Goal: Task Accomplishment & Management: Manage account settings

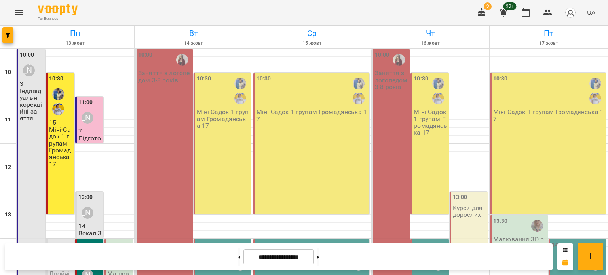
scroll to position [189, 0]
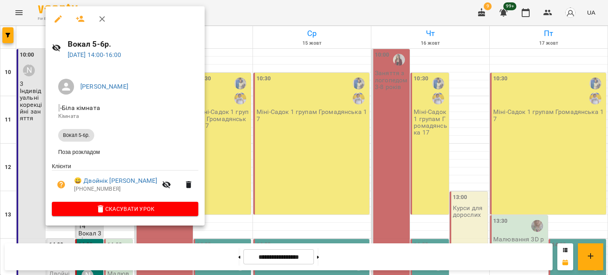
click at [79, 19] on icon "button" at bounding box center [81, 19] width 10 height 10
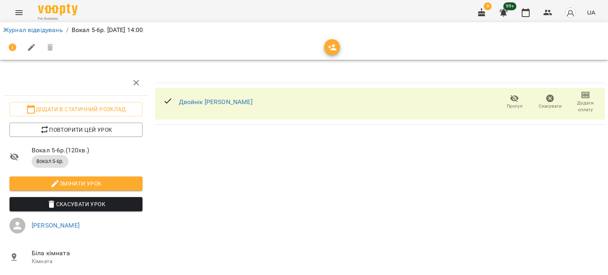
click at [337, 51] on span "button" at bounding box center [332, 48] width 16 height 10
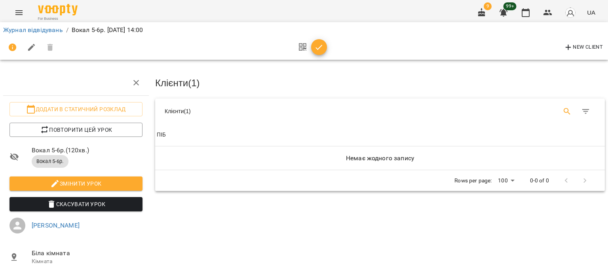
drag, startPoint x: 558, startPoint y: 109, endPoint x: 557, endPoint y: 115, distance: 5.6
click at [563, 109] on icon "Search" at bounding box center [568, 112] width 10 height 10
type input "*******"
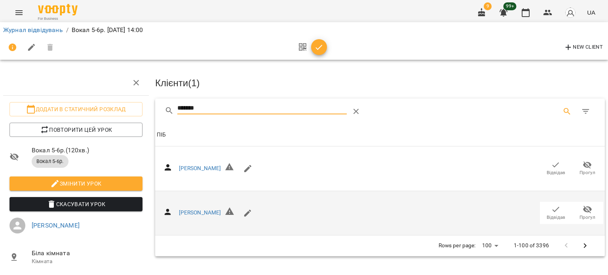
click at [547, 215] on span "Відвідав" at bounding box center [556, 217] width 19 height 7
drag, startPoint x: 272, startPoint y: 106, endPoint x: 73, endPoint y: 111, distance: 199.3
click at [74, 111] on div "Додати в статичний розклад Повторити цей урок Вокал 5-6р. ( 120 хв. ) Вокал 5-6…" at bounding box center [304, 175] width 615 height 287
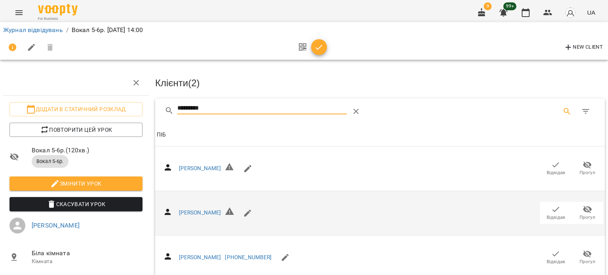
drag, startPoint x: 545, startPoint y: 256, endPoint x: 232, endPoint y: 44, distance: 377.9
click at [545, 256] on span "Відвідав" at bounding box center [556, 257] width 22 height 16
drag, startPoint x: 222, startPoint y: 105, endPoint x: 124, endPoint y: 106, distance: 98.2
click at [124, 106] on div "Додати в статичний розклад Повторити цей урок Вокал 5-6р. ( 120 хв. ) Вокал 5-6…" at bounding box center [304, 175] width 615 height 287
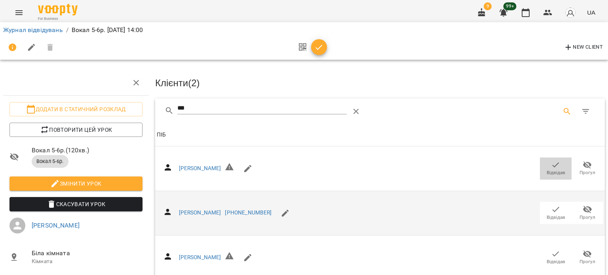
drag, startPoint x: 547, startPoint y: 164, endPoint x: 247, endPoint y: 108, distance: 305.1
click at [551, 164] on icon "button" at bounding box center [556, 165] width 10 height 10
drag, startPoint x: 154, startPoint y: 104, endPoint x: 108, endPoint y: 104, distance: 45.9
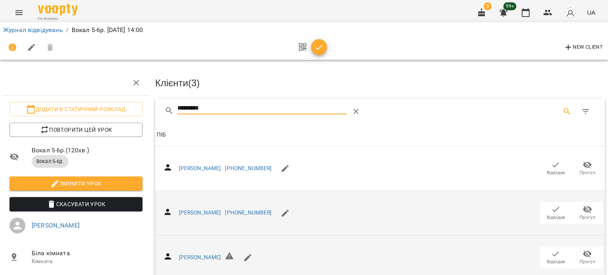
click at [550, 259] on span "Відвідав" at bounding box center [556, 262] width 19 height 7
drag, startPoint x: 246, startPoint y: 104, endPoint x: 149, endPoint y: 109, distance: 97.2
click at [149, 109] on div "Додати в статичний розклад Повторити цей урок Вокал 5-6р. ( 120 хв. ) Вокал 5-6…" at bounding box center [304, 192] width 615 height 320
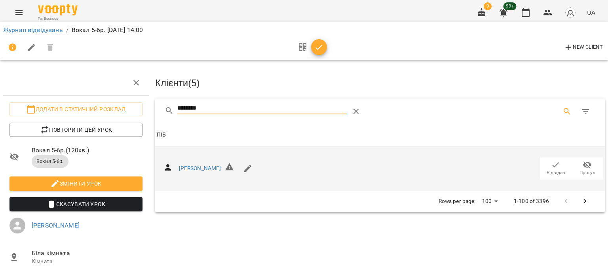
type input "********"
drag, startPoint x: 553, startPoint y: 169, endPoint x: 348, endPoint y: 173, distance: 205.2
click at [552, 170] on span "Відвідав" at bounding box center [556, 173] width 19 height 7
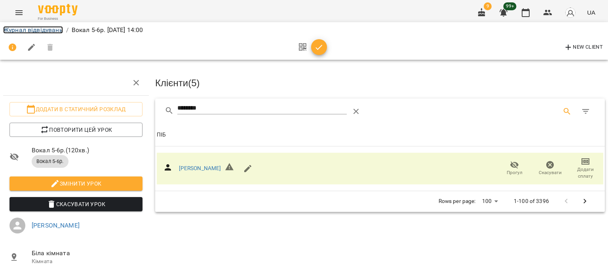
click at [41, 31] on link "Журнал відвідувань" at bounding box center [33, 30] width 60 height 8
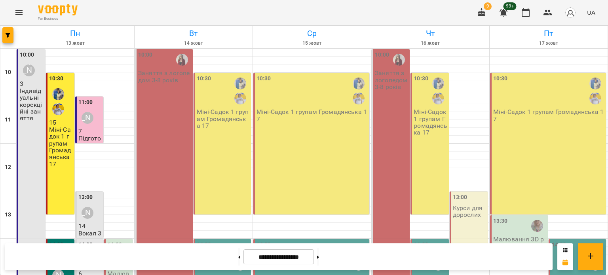
click at [36, 134] on div "10:00 [PERSON_NAME] 3 Індивідуальні корекційні заняття" at bounding box center [31, 238] width 29 height 379
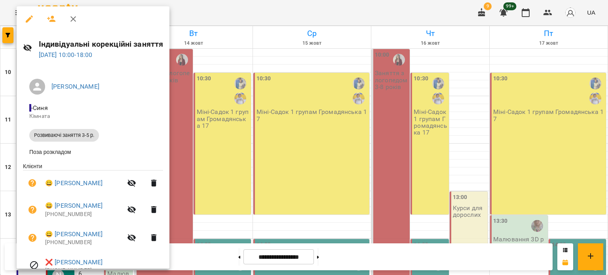
click at [52, 16] on icon "button" at bounding box center [51, 19] width 9 height 6
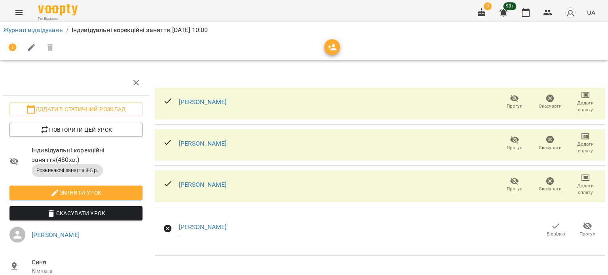
click at [326, 53] on div at bounding box center [332, 47] width 16 height 16
click at [331, 48] on icon "button" at bounding box center [333, 48] width 10 height 10
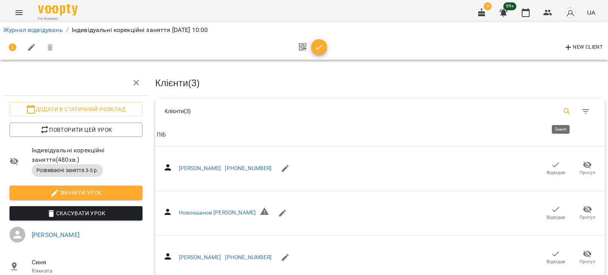
click at [563, 110] on icon "Search" at bounding box center [568, 112] width 10 height 10
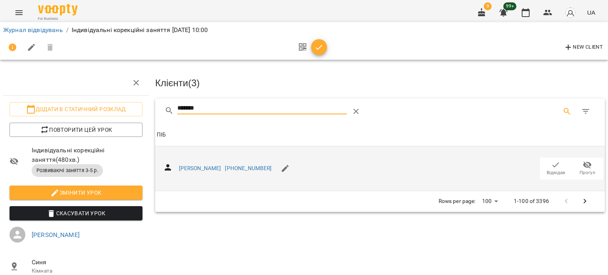
type input "*******"
click at [540, 175] on button "Відвідав" at bounding box center [556, 169] width 32 height 22
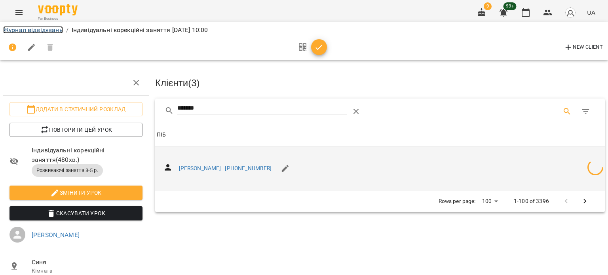
click at [39, 32] on link "Журнал відвідувань" at bounding box center [33, 30] width 60 height 8
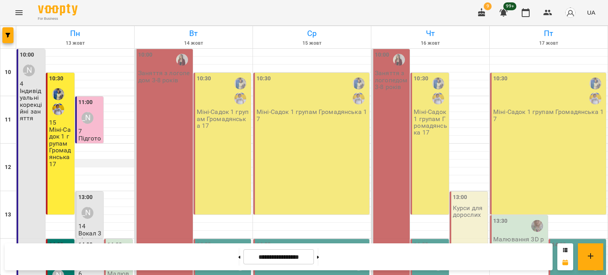
scroll to position [158, 0]
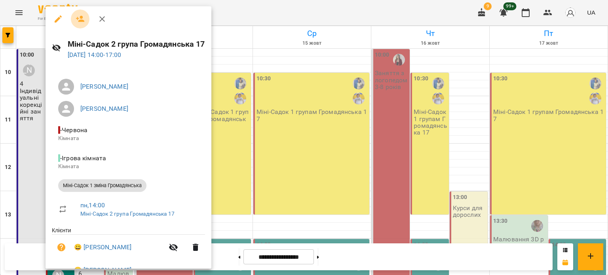
click at [78, 20] on icon "button" at bounding box center [80, 19] width 9 height 6
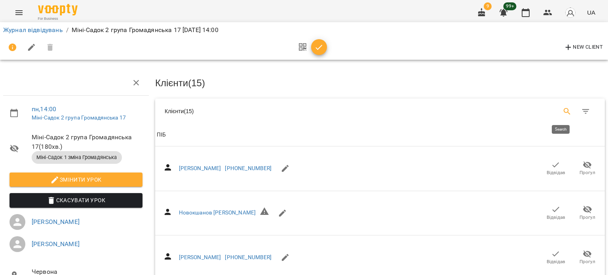
click at [567, 109] on button "Search" at bounding box center [567, 111] width 19 height 19
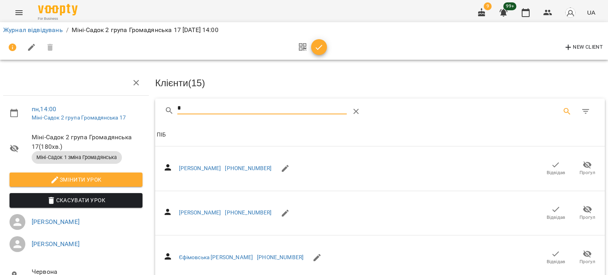
type input "**"
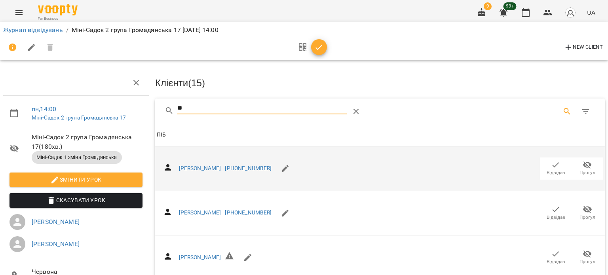
type input "*"
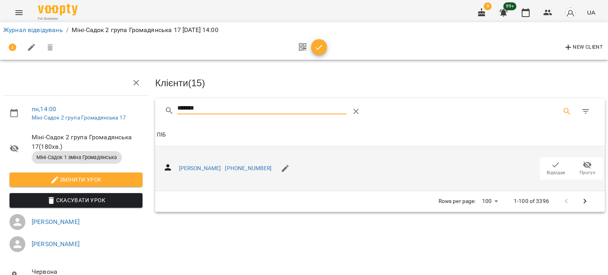
type input "*******"
click at [551, 164] on icon "button" at bounding box center [556, 165] width 10 height 10
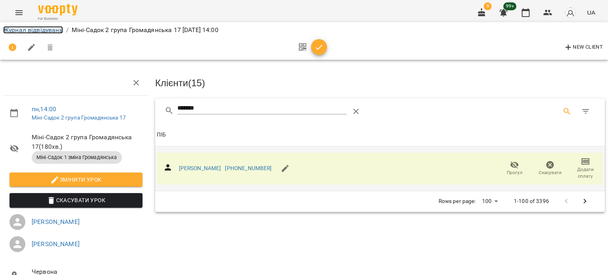
click at [23, 30] on link "Журнал відвідувань" at bounding box center [33, 30] width 60 height 8
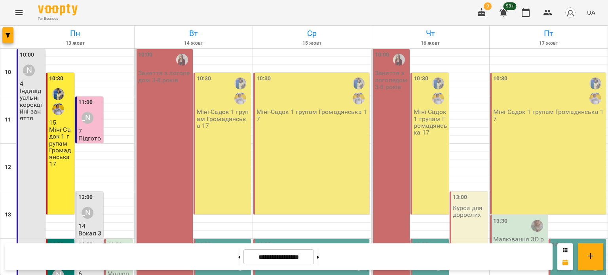
scroll to position [30, 0]
